Goal: Task Accomplishment & Management: Complete application form

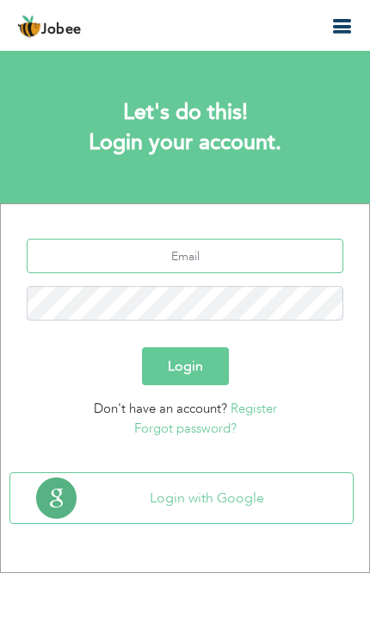
click at [92, 254] on input "text" at bounding box center [185, 256] width 317 height 34
type input "raja.ashan543@gmail.com"
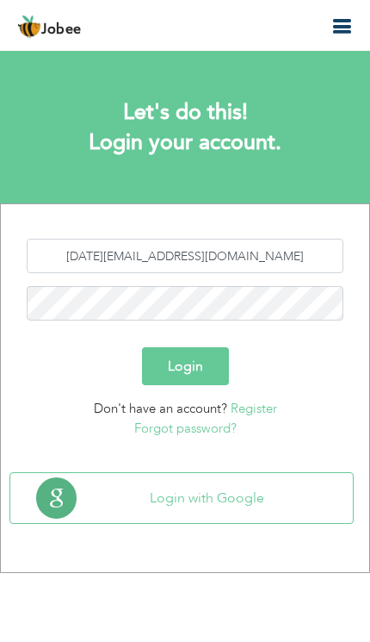
click at [170, 358] on button "Login" at bounding box center [185, 366] width 87 height 38
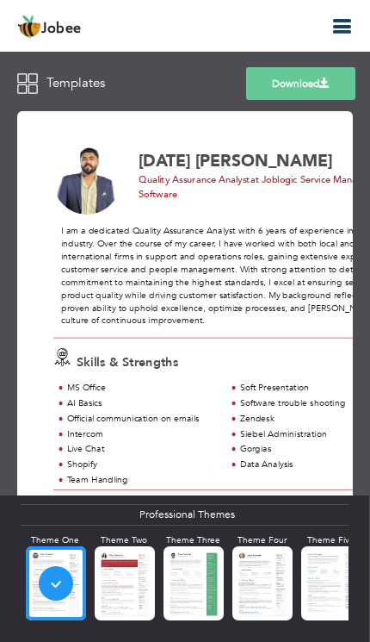
click at [339, 34] on icon "button" at bounding box center [342, 26] width 21 height 21
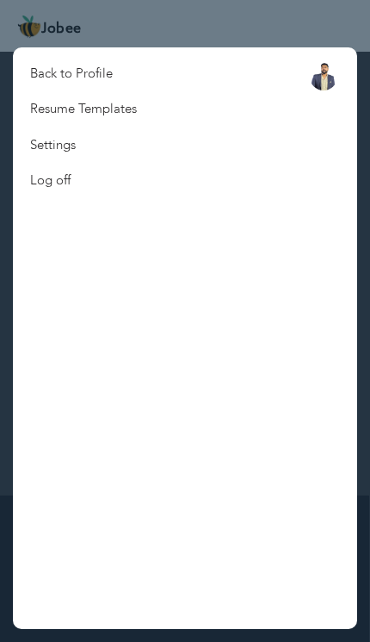
click at [52, 77] on link "Back to Profile" at bounding box center [83, 73] width 141 height 35
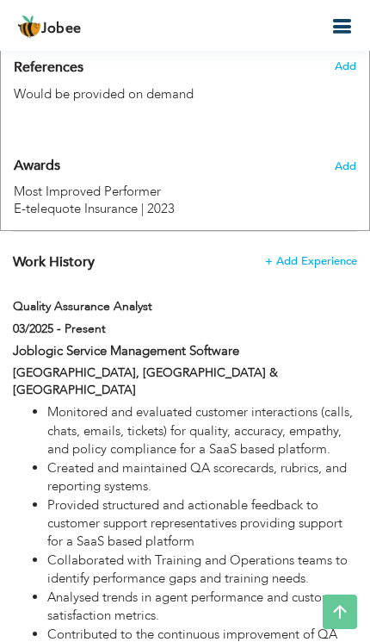
scroll to position [1403, 0]
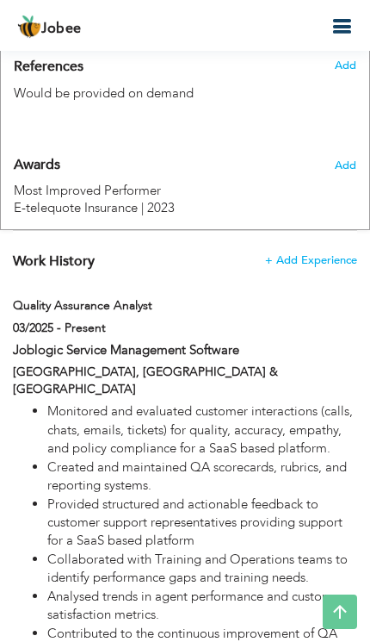
type input "Quality Assurance Analyst"
type input "Joblogic Service Management Software"
type input "03/2025"
checkbox input "true"
type input "Pakistan & [GEOGRAPHIC_DATA]"
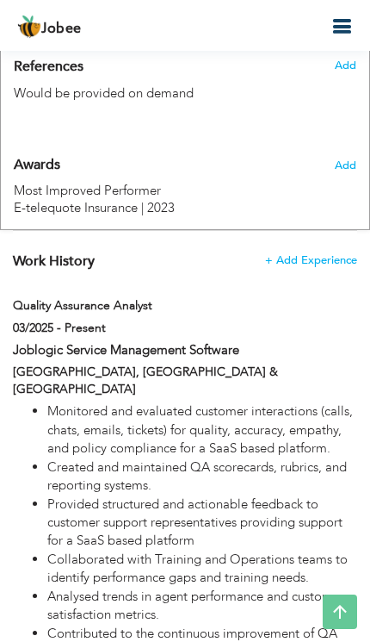
type input "[GEOGRAPHIC_DATA]"
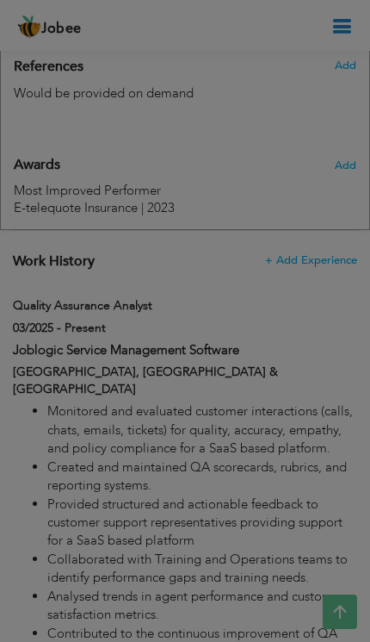
click at [134, 387] on div at bounding box center [185, 321] width 370 height 642
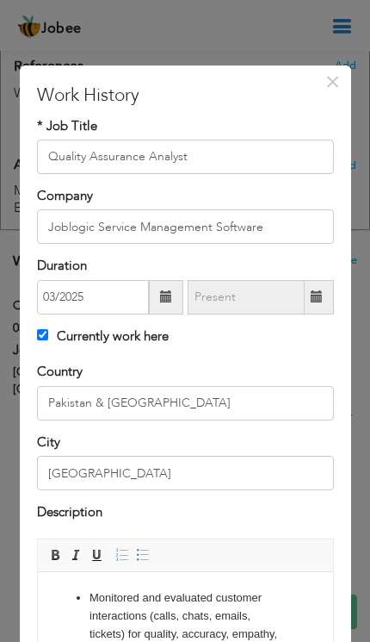
click at [335, 97] on span "×" at bounding box center [333, 81] width 15 height 31
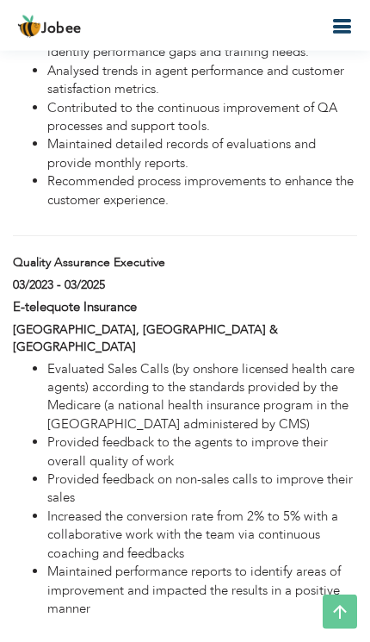
type input "Quality Assurance Executive"
type input "E-telequote Insurance"
type input "03/2023"
type input "03/2025"
checkbox input "false"
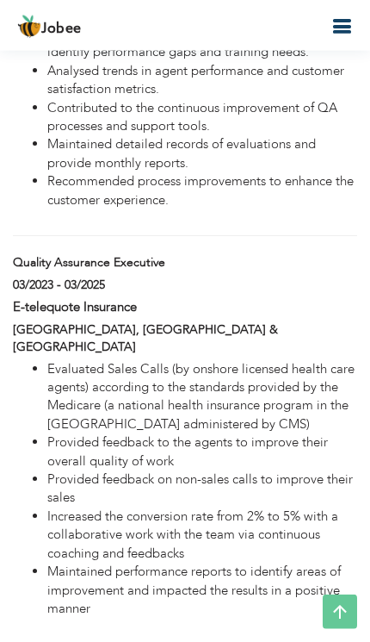
type input "[GEOGRAPHIC_DATA] & [GEOGRAPHIC_DATA]"
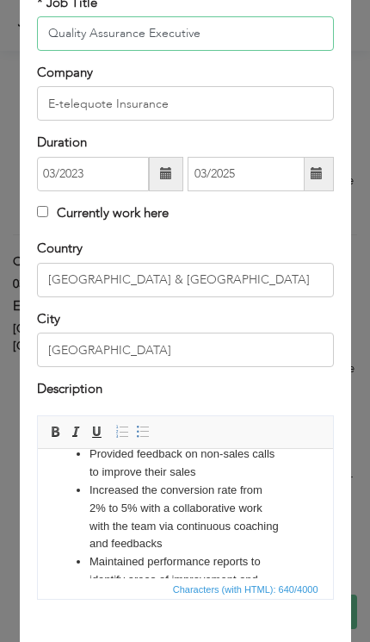
scroll to position [175, 0]
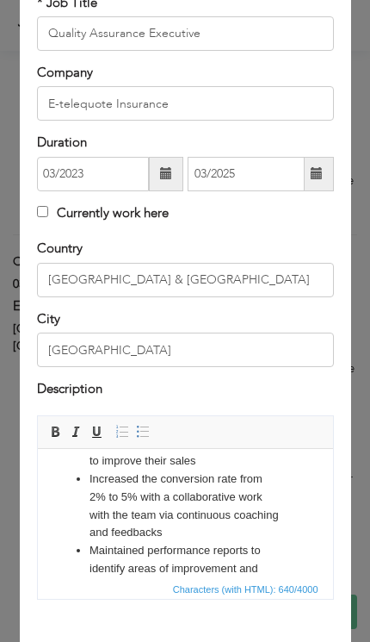
click at [155, 526] on li "Increased the conversion rate from 2% to 5% with a collaborative work with the …" at bounding box center [185, 506] width 192 height 72
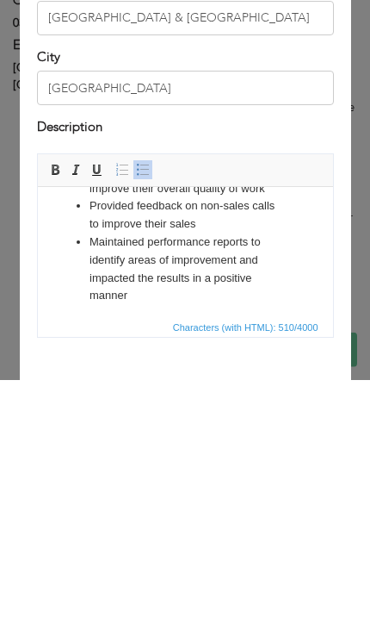
scroll to position [149, 0]
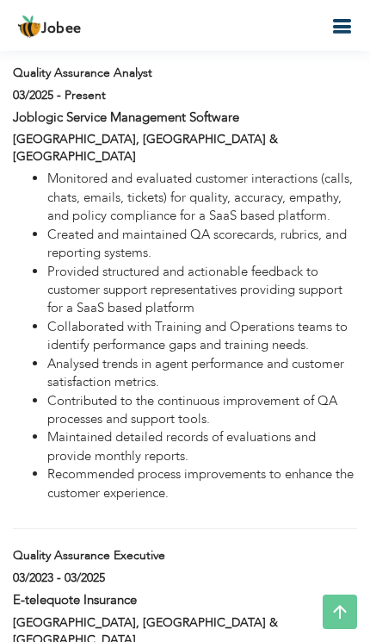
scroll to position [1609, 0]
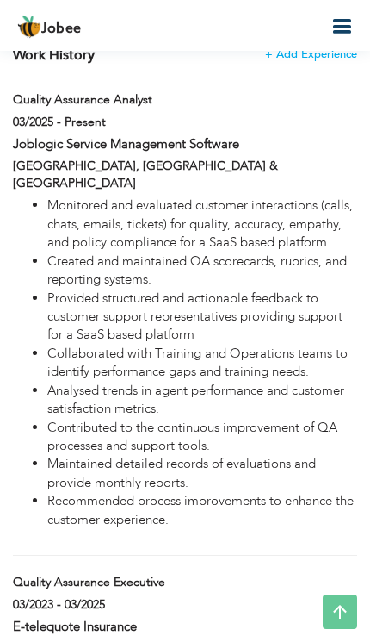
click at [346, 28] on icon "button" at bounding box center [342, 26] width 21 height 21
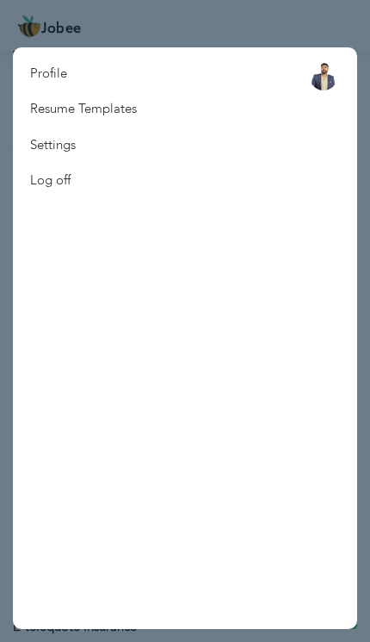
click at [85, 104] on link "Resume Templates" at bounding box center [83, 108] width 141 height 35
